Goal: Task Accomplishment & Management: Manage account settings

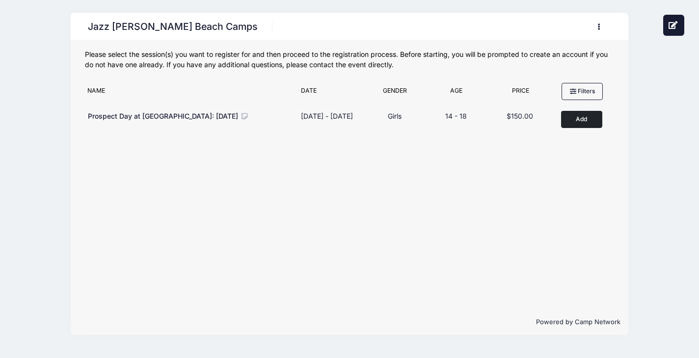
click at [599, 23] on button "button" at bounding box center [600, 26] width 26 height 17
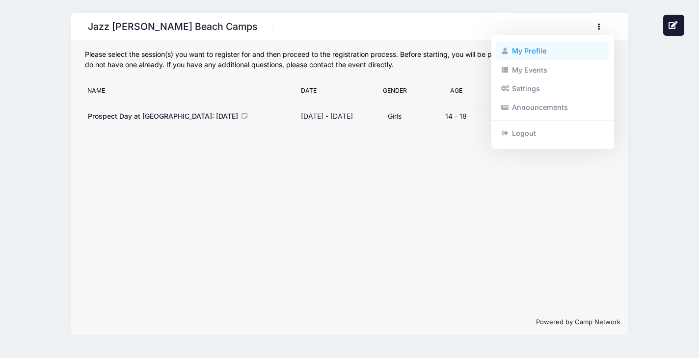
click at [540, 55] on link "My Profile" at bounding box center [552, 51] width 113 height 19
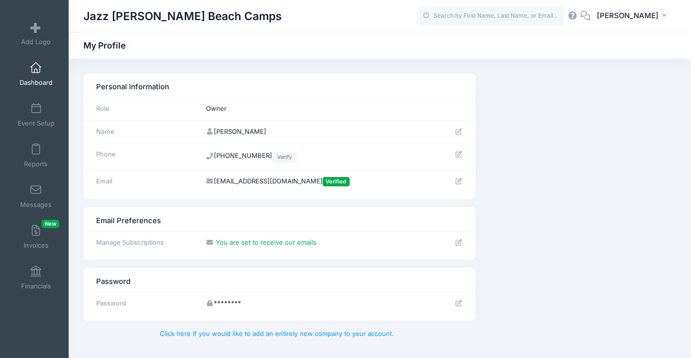
click at [28, 80] on span "Dashboard" at bounding box center [36, 82] width 33 height 8
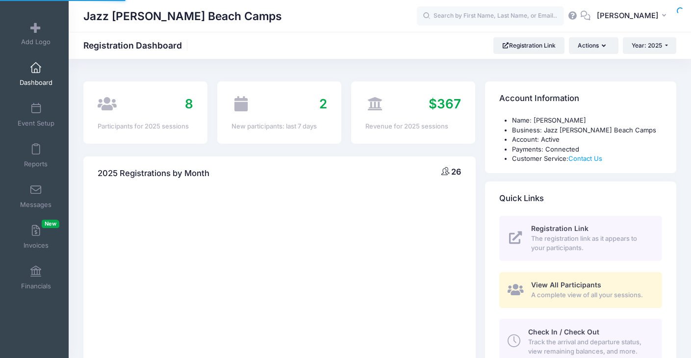
select select
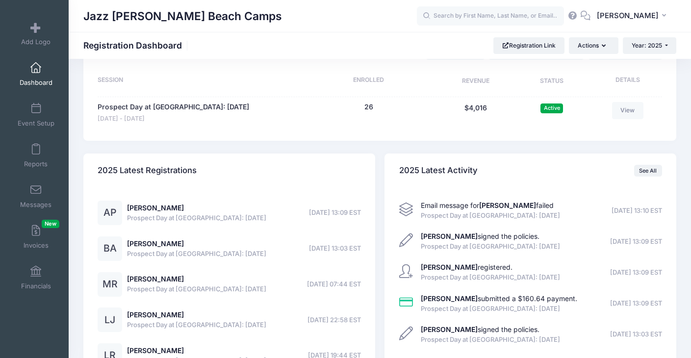
scroll to position [482, 0]
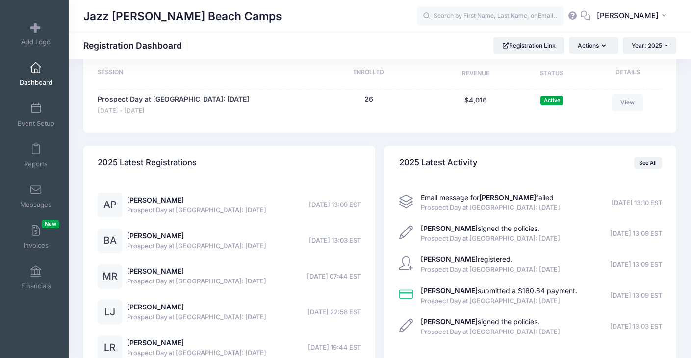
click at [463, 212] on div "Email message for Alyssa Passmore failed Prospect Day at Palm Beach Atlantic Un…" at bounding box center [490, 203] width 139 height 20
click at [491, 202] on strong "Alyssa Passmore" at bounding box center [507, 197] width 57 height 8
click at [539, 213] on span "Prospect Day at Palm Beach Atlantic University: September 27th, 2025" at bounding box center [490, 208] width 139 height 10
click at [612, 208] on span "09/08/2025 13:10 EST" at bounding box center [637, 203] width 51 height 10
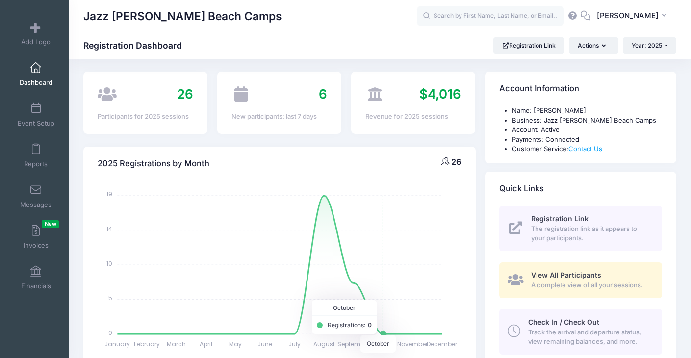
scroll to position [0, 0]
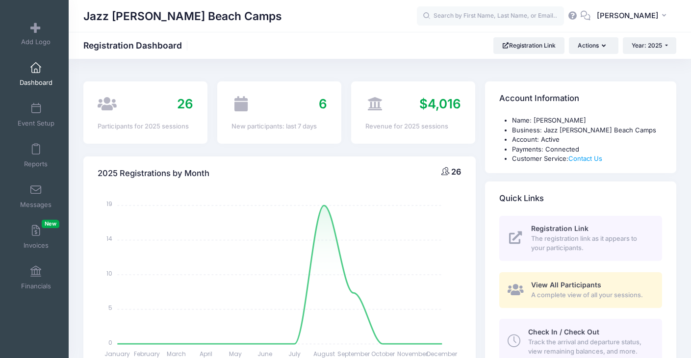
click at [49, 80] on span "Dashboard" at bounding box center [36, 82] width 33 height 8
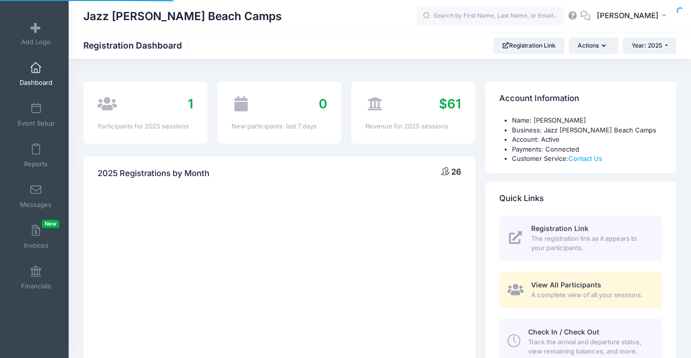
select select
